Goal: Transaction & Acquisition: Purchase product/service

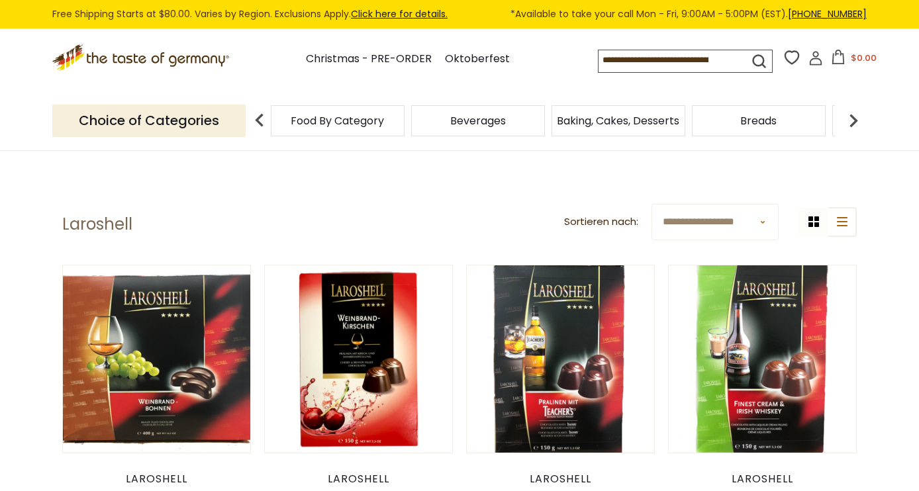
click at [150, 62] on icon ".st0{fill:#EDD300;} .st1{fill:#D33E21;}" at bounding box center [141, 57] width 179 height 27
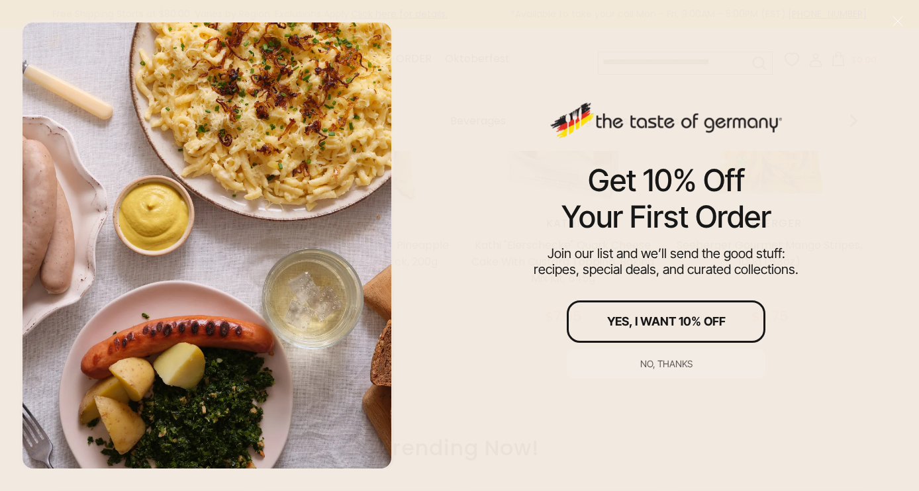
scroll to position [467, 0]
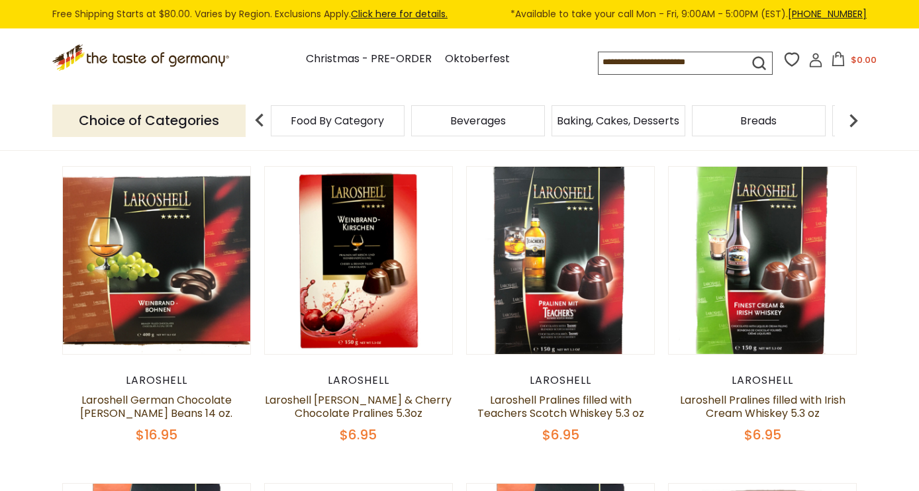
scroll to position [99, 0]
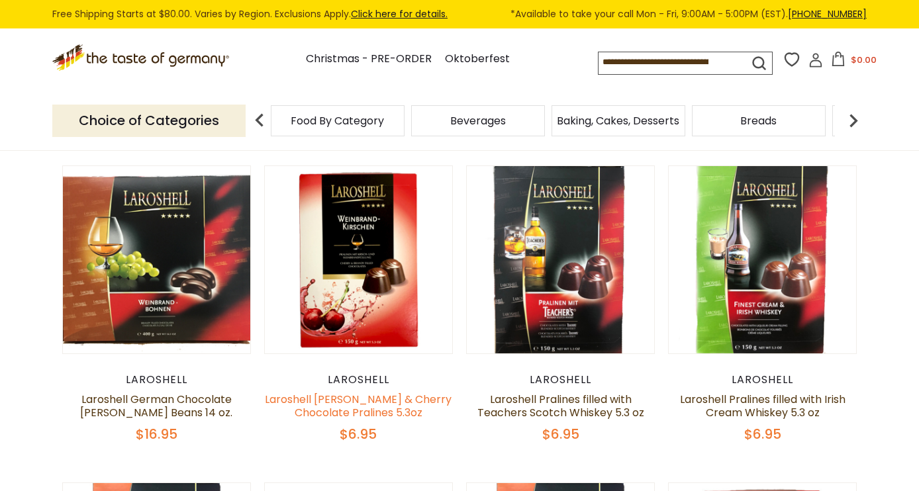
click at [350, 402] on link "Laroshell Brandy & Cherry Chocolate Pralines 5.3oz" at bounding box center [358, 406] width 187 height 28
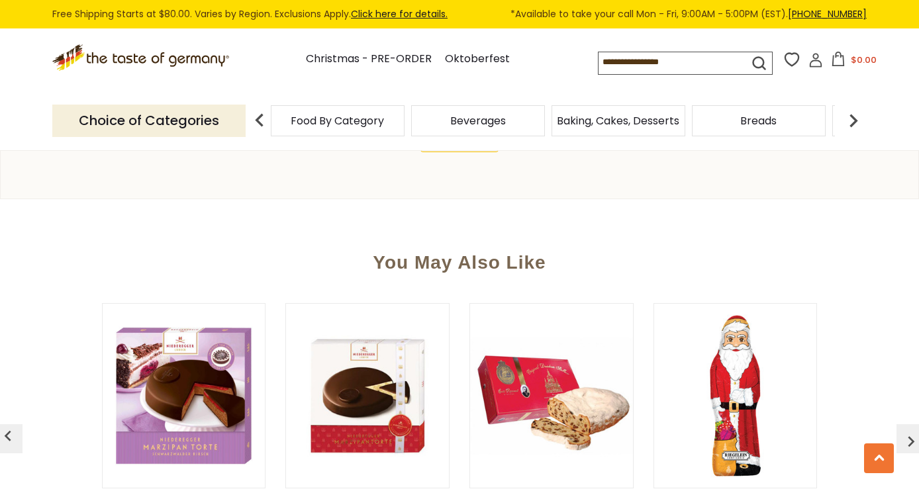
scroll to position [938, 0]
